Goal: Transaction & Acquisition: Purchase product/service

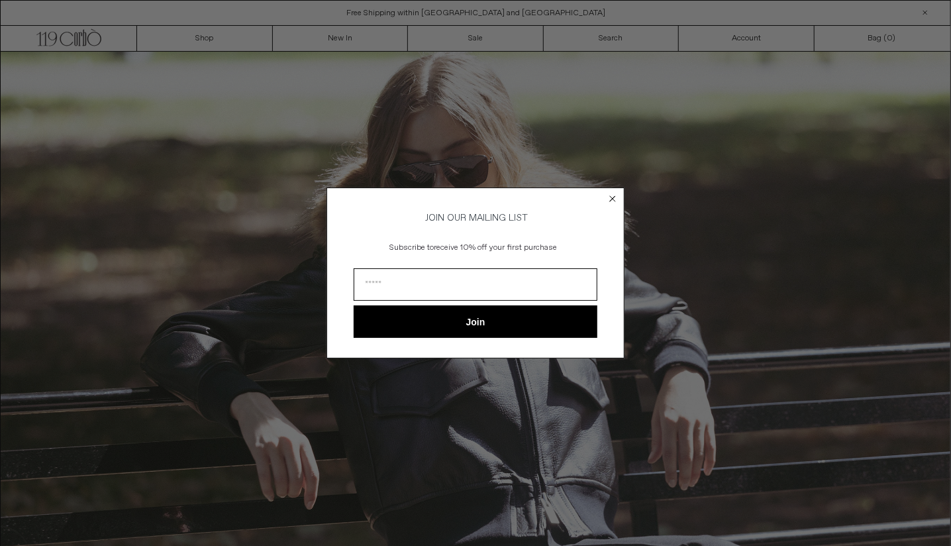
click at [610, 195] on circle "Close dialog" at bounding box center [613, 198] width 13 height 13
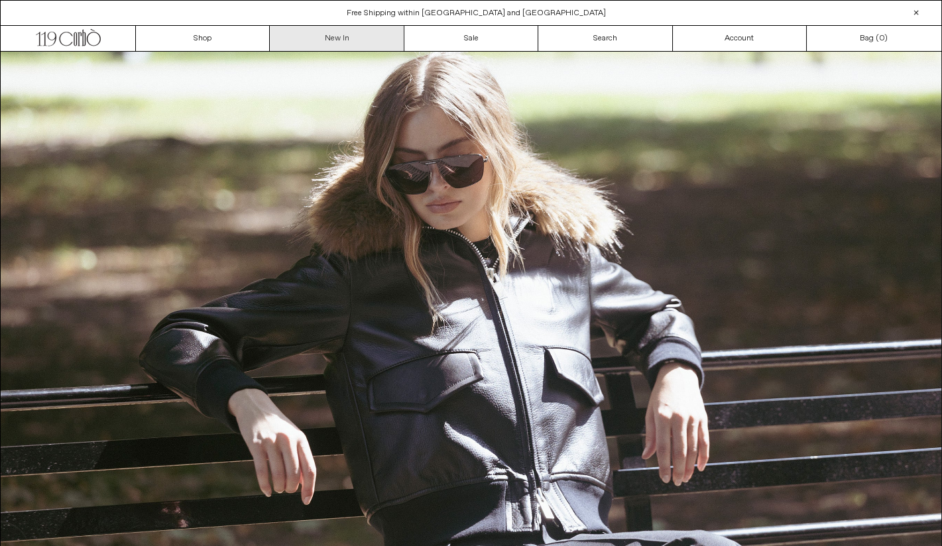
click at [334, 37] on link "New In" at bounding box center [337, 38] width 134 height 25
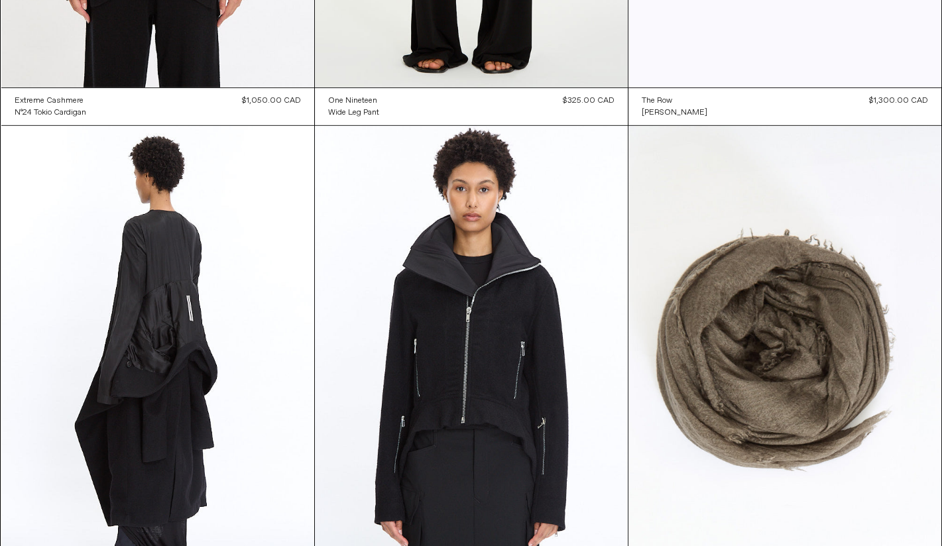
scroll to position [19309, 0]
